Goal: Check status: Check status

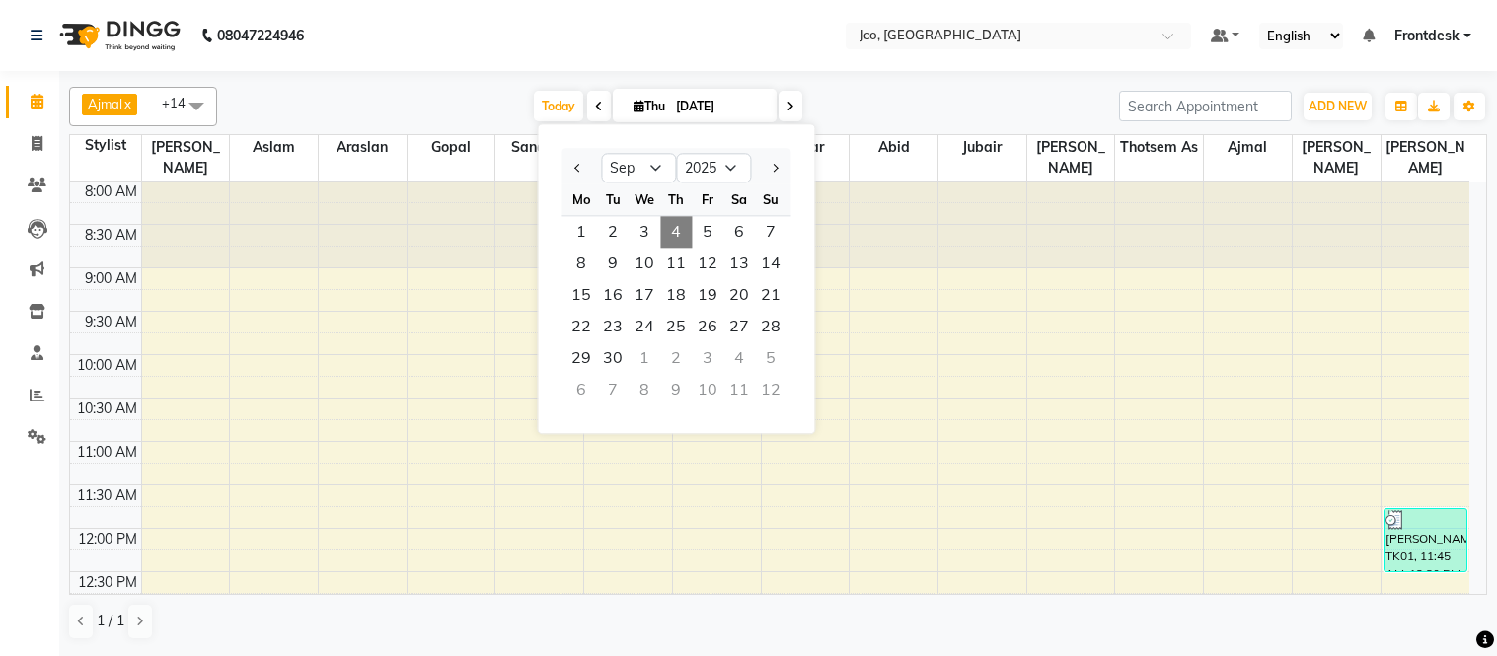
select select "9"
select select "2025"
click at [41, 318] on icon at bounding box center [37, 311] width 17 height 15
select select
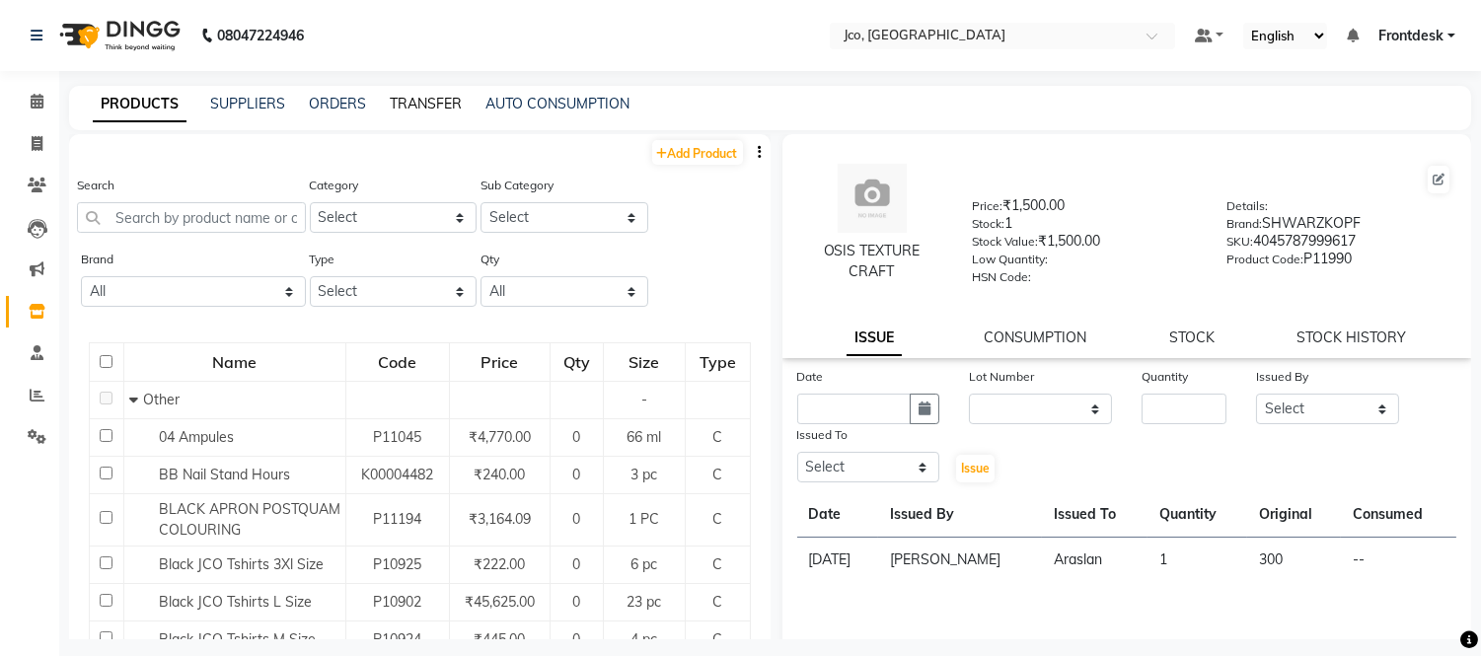
click at [421, 110] on link "TRANSFER" at bounding box center [426, 104] width 72 height 18
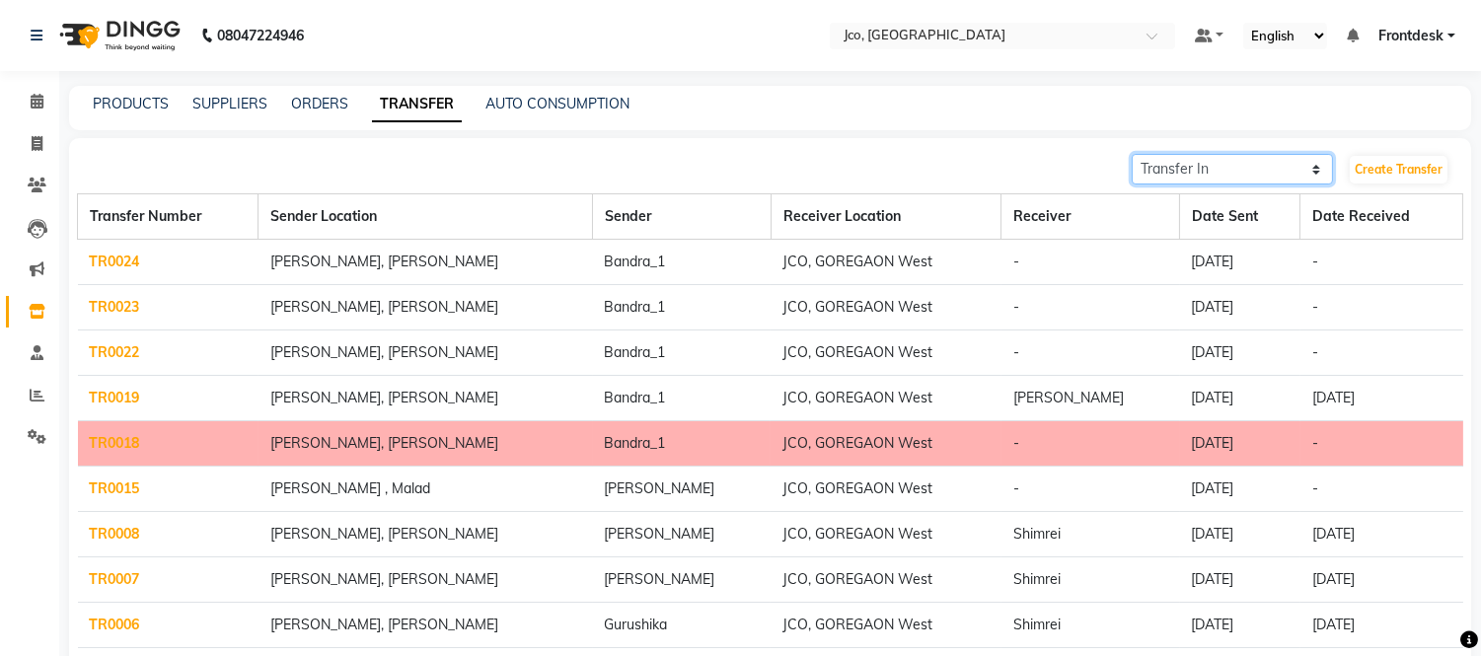
click at [1276, 160] on select "Transfer In Transfer Out" at bounding box center [1232, 169] width 201 height 31
click at [1132, 154] on select "Transfer In Transfer Out" at bounding box center [1232, 169] width 201 height 31
click at [369, 359] on td "[PERSON_NAME], [PERSON_NAME]" at bounding box center [426, 353] width 335 height 45
click at [114, 352] on link "TR0022" at bounding box center [115, 352] width 50 height 18
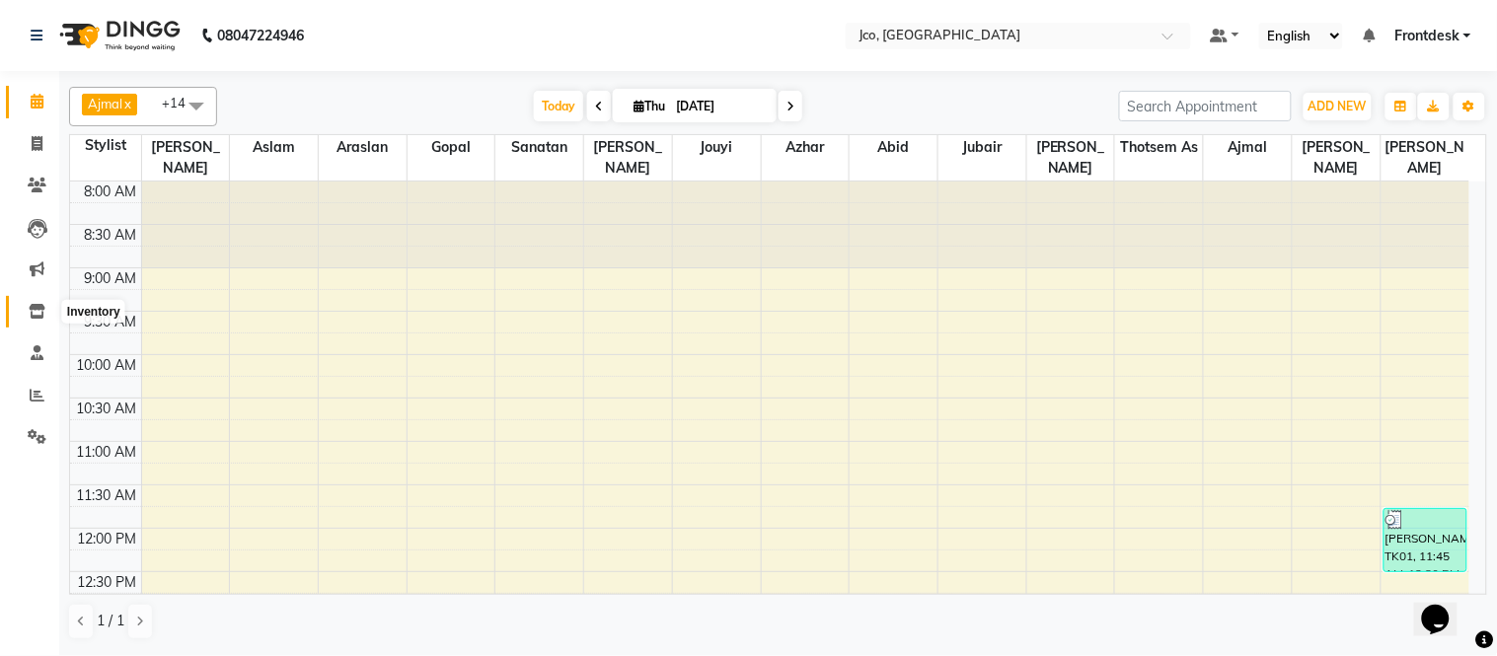
click at [33, 313] on icon at bounding box center [37, 311] width 17 height 15
select select
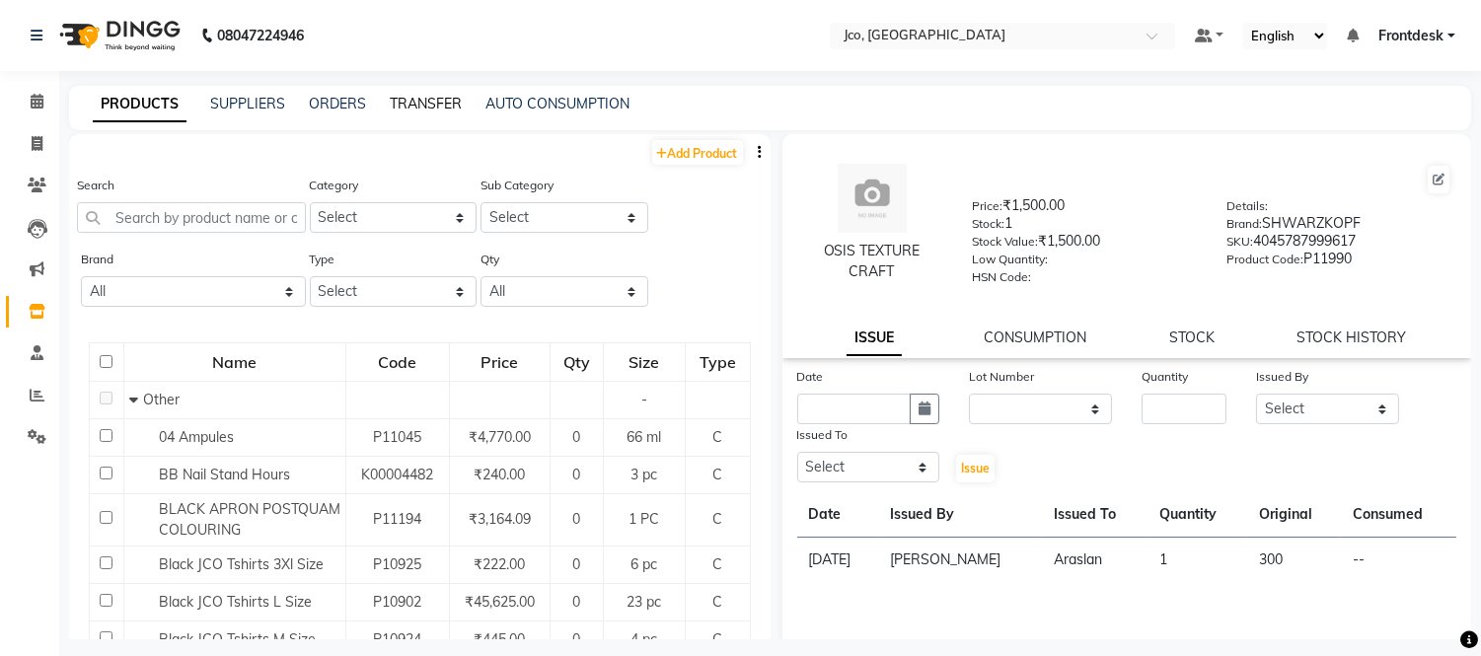
click at [408, 103] on link "TRANSFER" at bounding box center [426, 104] width 72 height 18
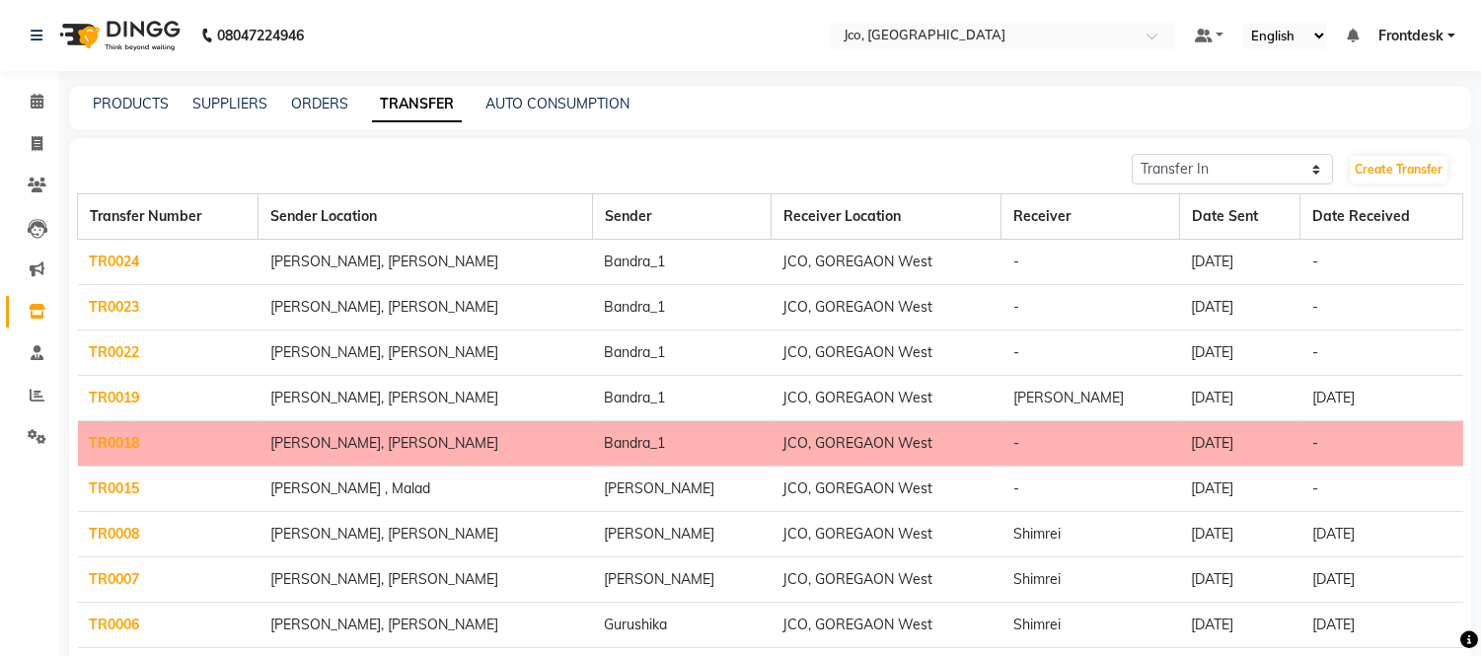
click at [124, 304] on link "TR0023" at bounding box center [115, 307] width 50 height 18
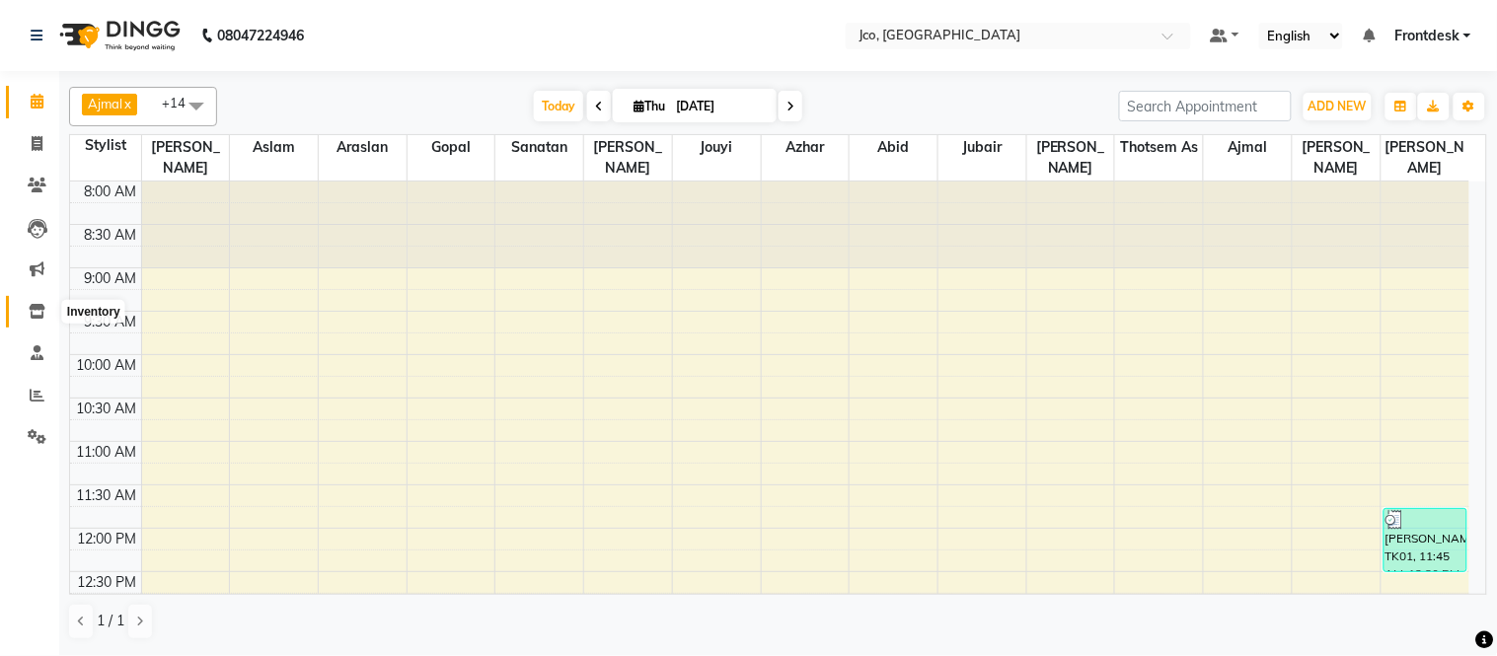
click at [35, 309] on icon at bounding box center [37, 311] width 17 height 15
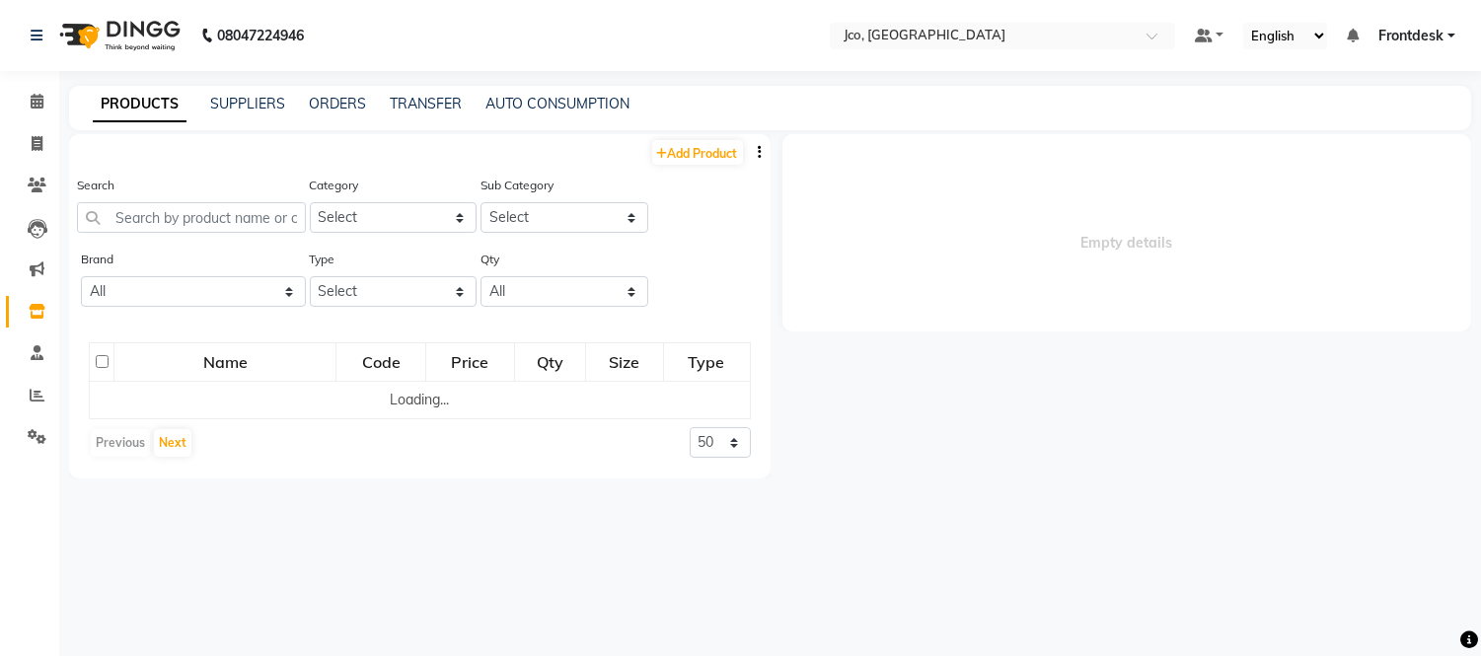
select select
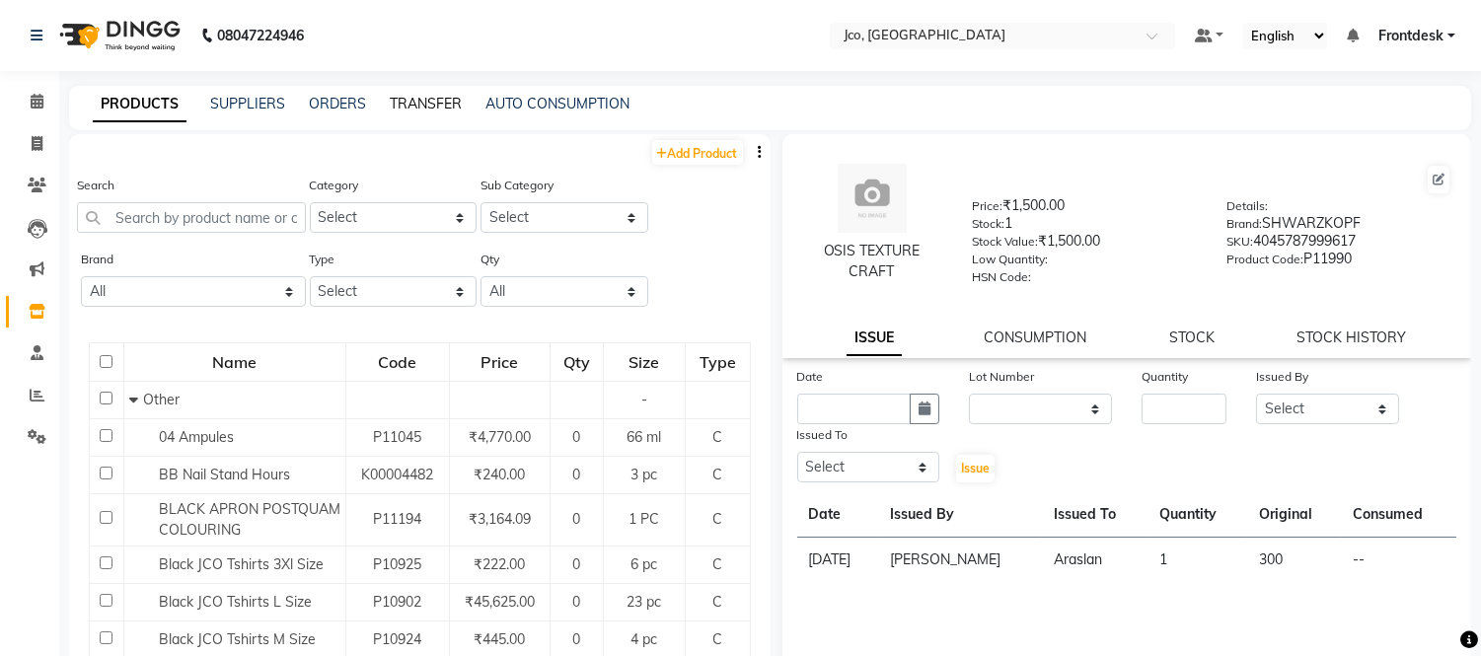
click at [420, 97] on link "TRANSFER" at bounding box center [426, 104] width 72 height 18
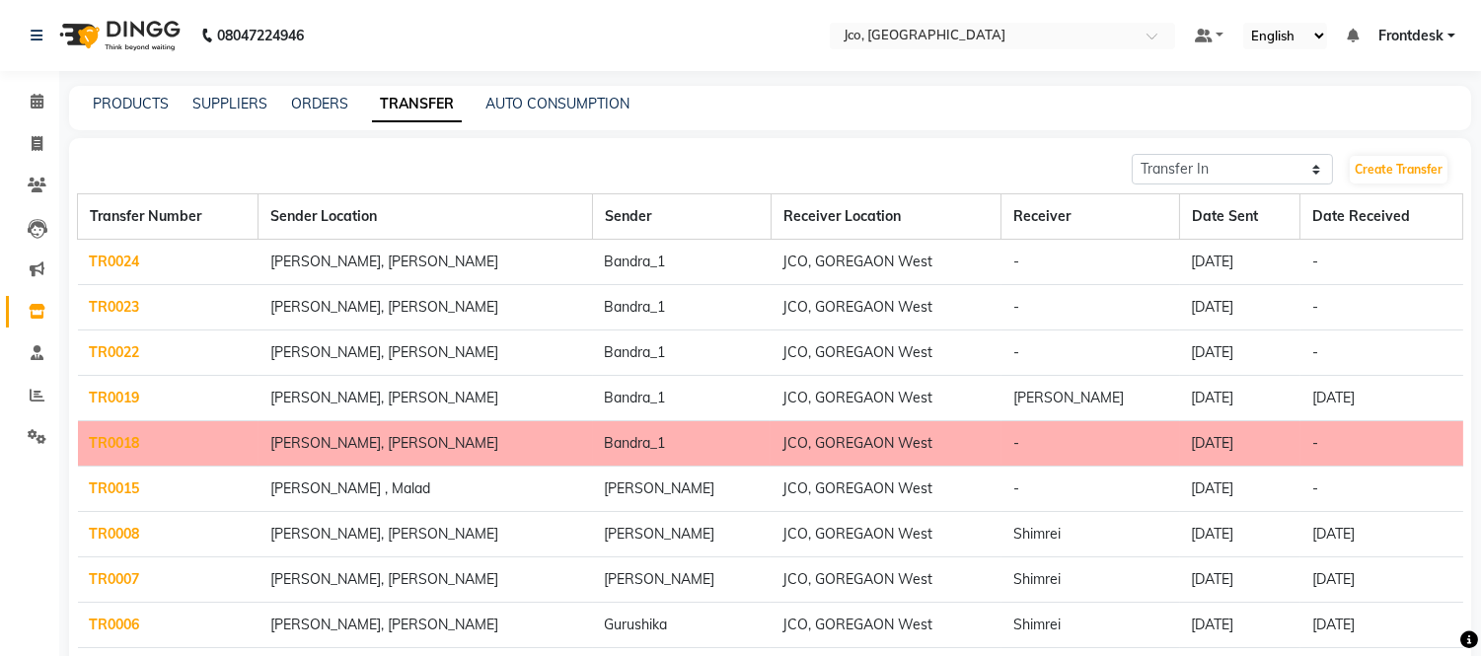
click at [104, 251] on td "TR0024" at bounding box center [168, 262] width 181 height 45
click at [104, 261] on link "TR0024" at bounding box center [115, 262] width 50 height 18
